Goal: Browse casually

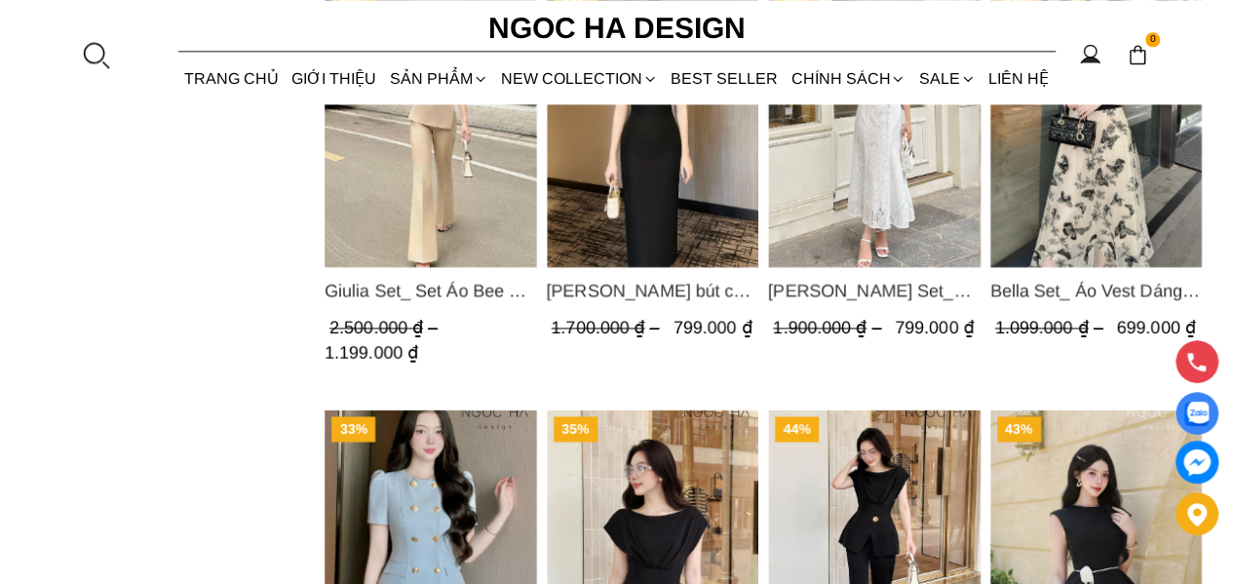
click at [113, 293] on section "73% [PERSON_NAME] Top_ Áo Vest Linen Dáng Suông A1074 1.099.000 ₫ 299.000 ₫ (0.…" at bounding box center [616, 110] width 1233 height 2337
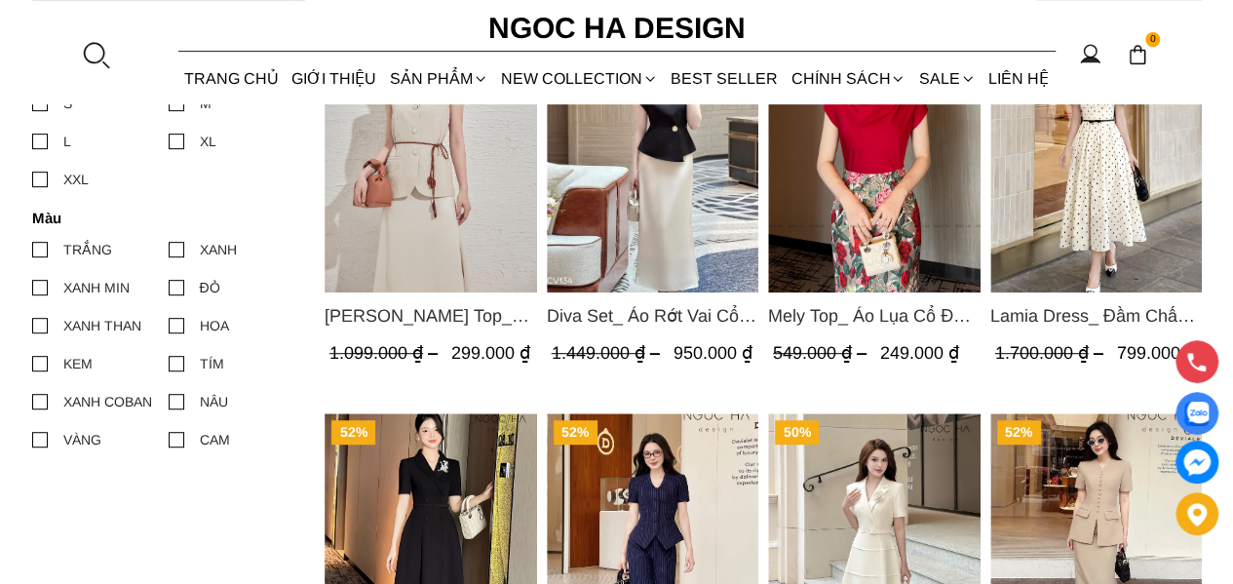
scroll to position [97, 0]
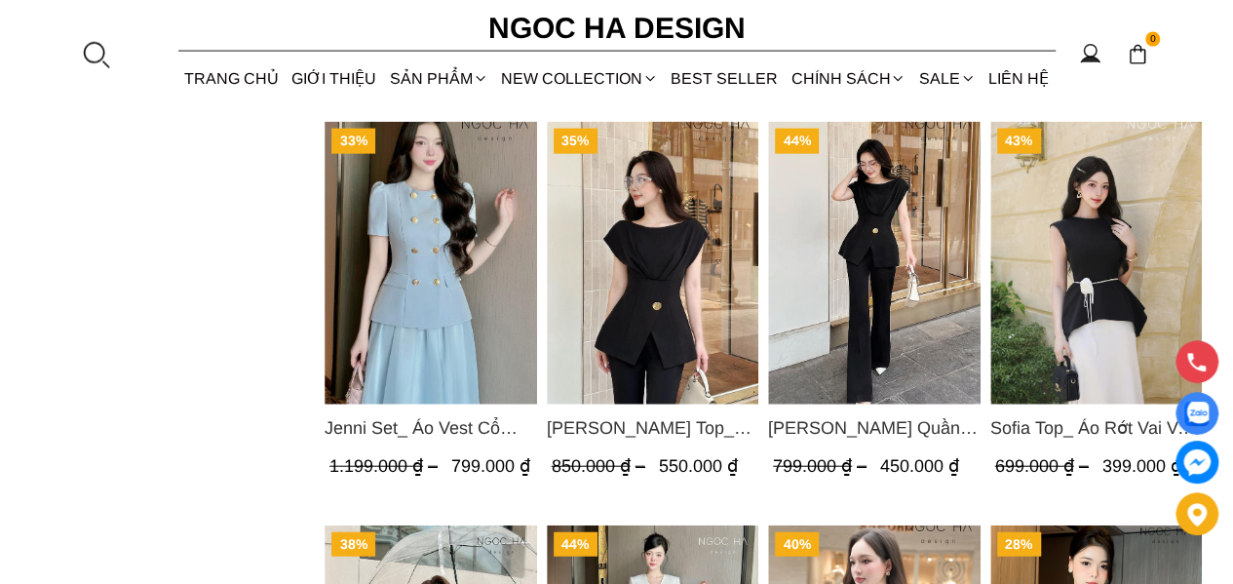
scroll to position [2047, 0]
